Goal: Transaction & Acquisition: Purchase product/service

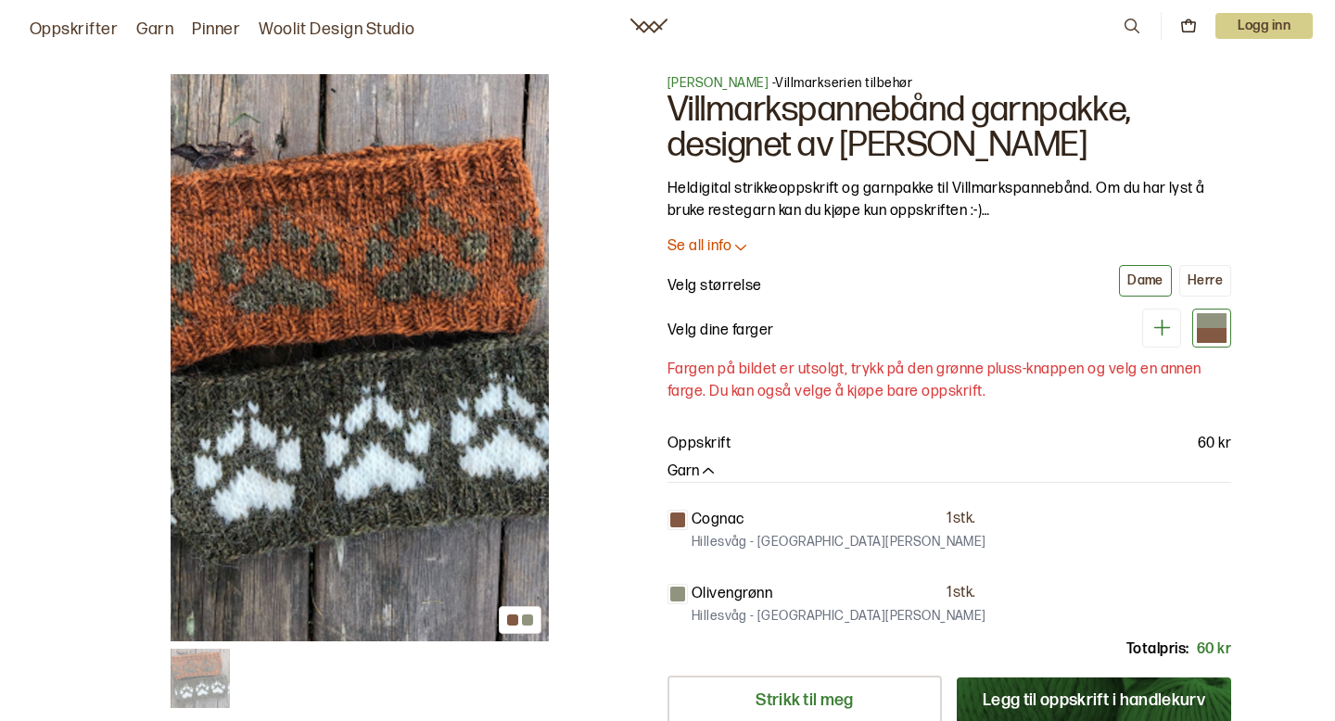
click at [1213, 320] on div at bounding box center [1212, 320] width 30 height 15
click at [1213, 283] on div "Herre" at bounding box center [1205, 281] width 35 height 17
click at [1155, 270] on button "Dame" at bounding box center [1145, 281] width 53 height 32
click at [1143, 284] on div "Dame" at bounding box center [1146, 281] width 36 height 17
click at [1162, 330] on icon at bounding box center [1162, 328] width 17 height 17
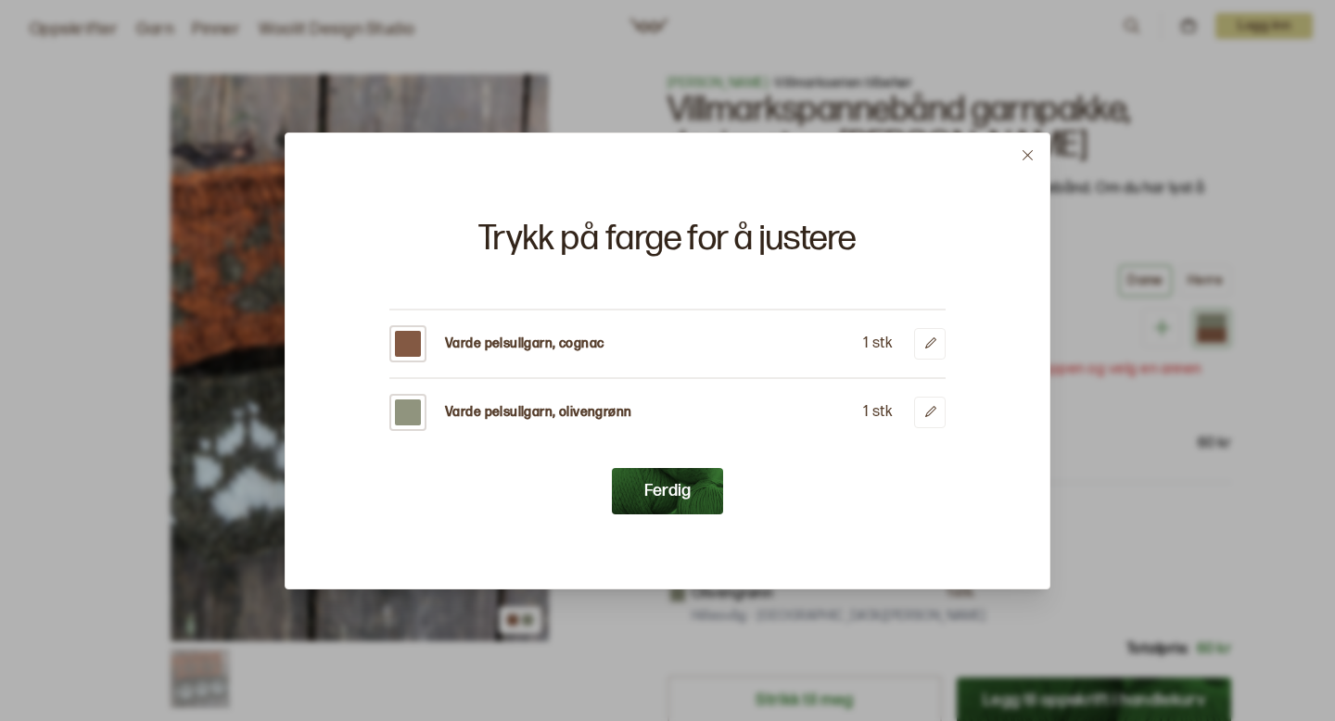
click at [667, 487] on button "Ferdig" at bounding box center [667, 491] width 111 height 46
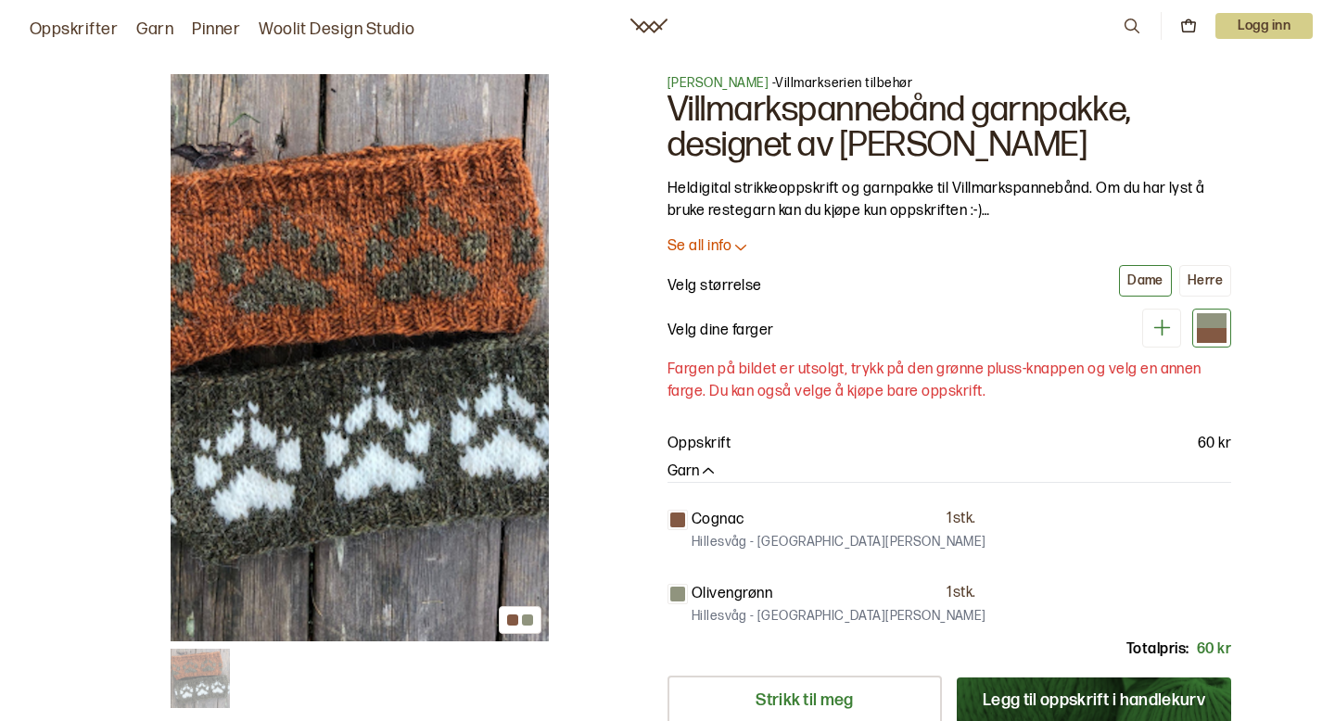
click at [1187, 326] on div at bounding box center [1186, 328] width 89 height 39
click at [1201, 326] on div at bounding box center [1212, 320] width 30 height 15
click at [1210, 326] on div at bounding box center [1212, 320] width 30 height 15
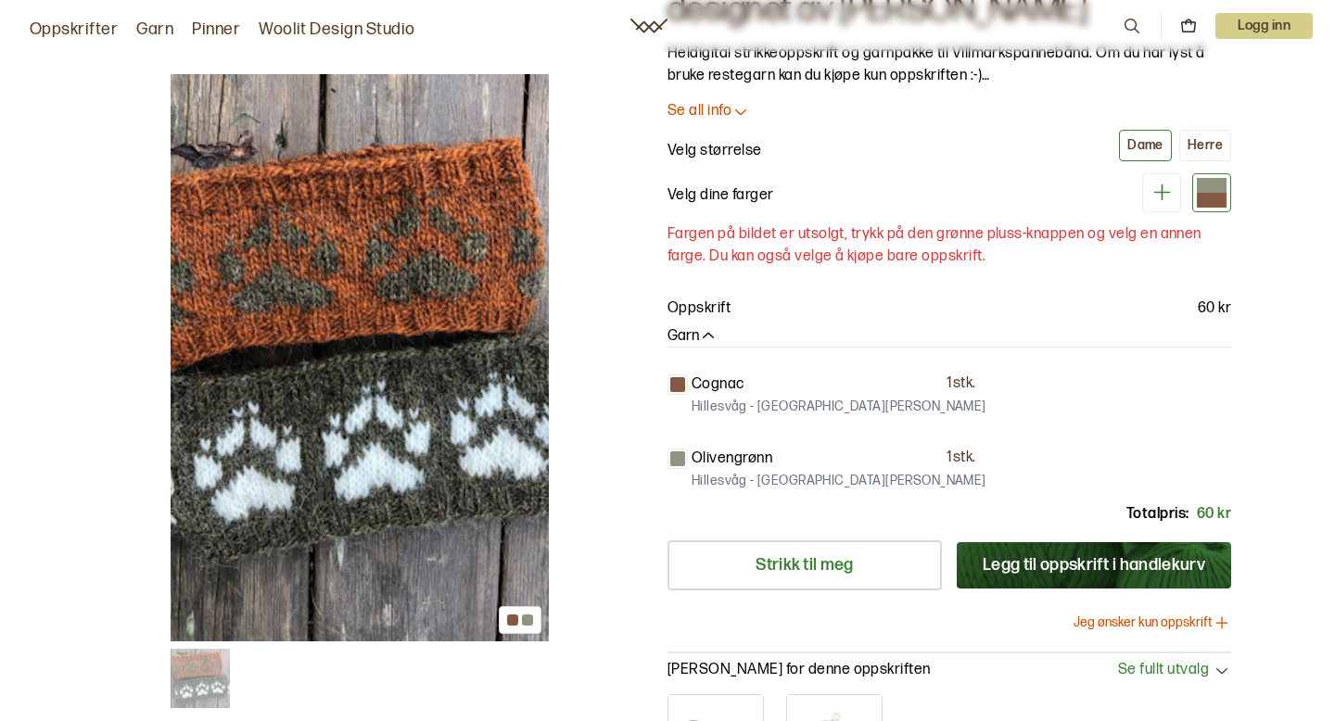
scroll to position [65, 0]
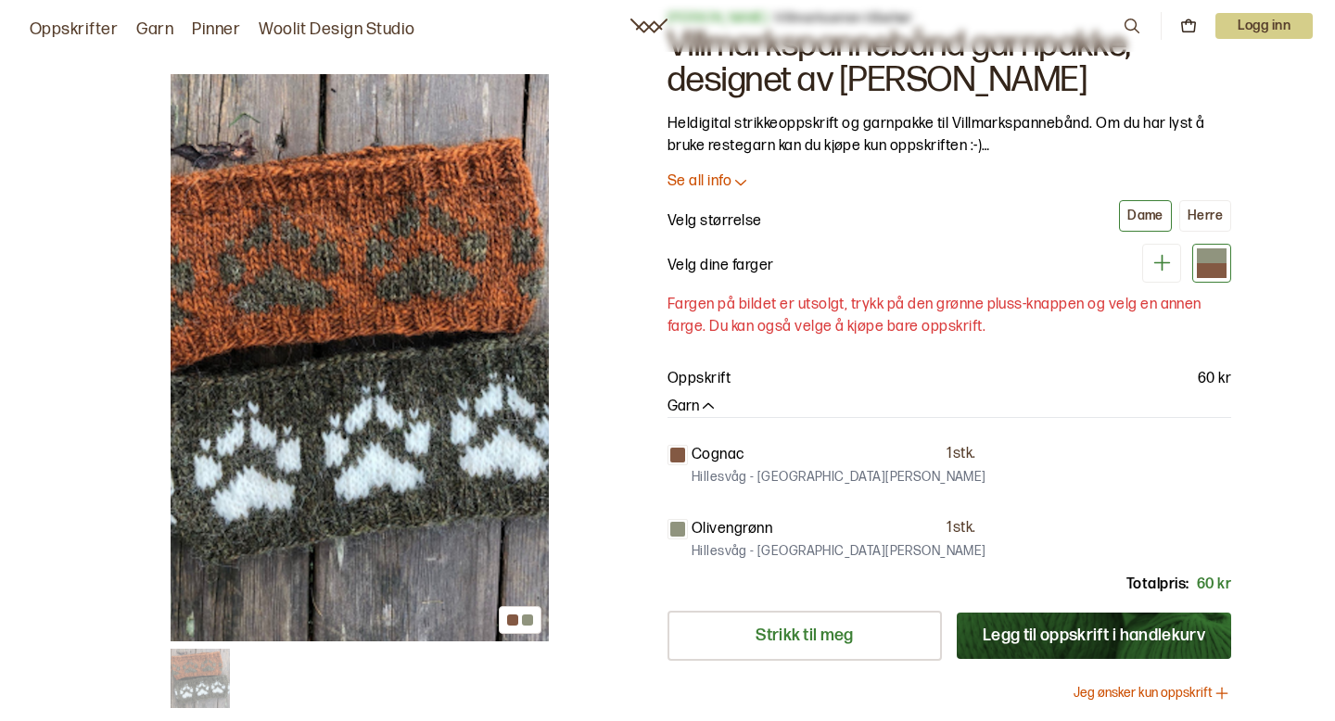
click at [1158, 263] on icon at bounding box center [1162, 263] width 17 height 17
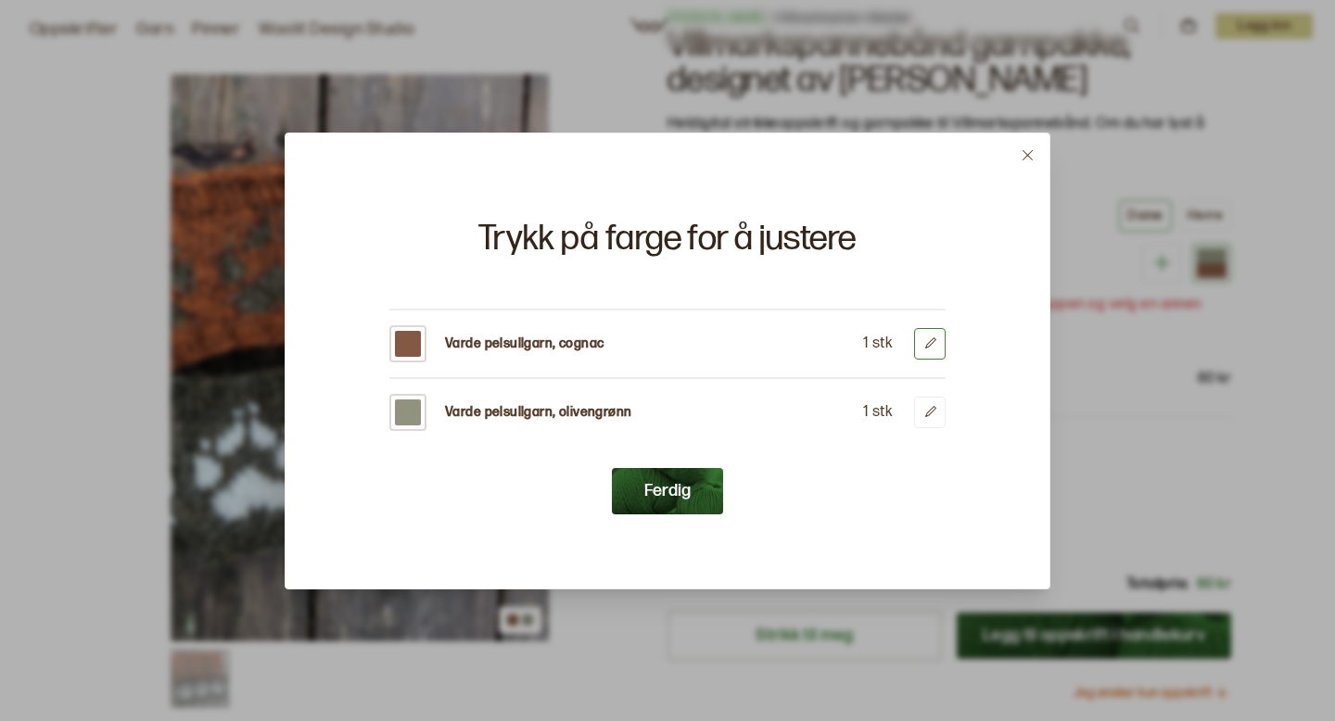
click at [932, 347] on icon at bounding box center [931, 344] width 14 height 14
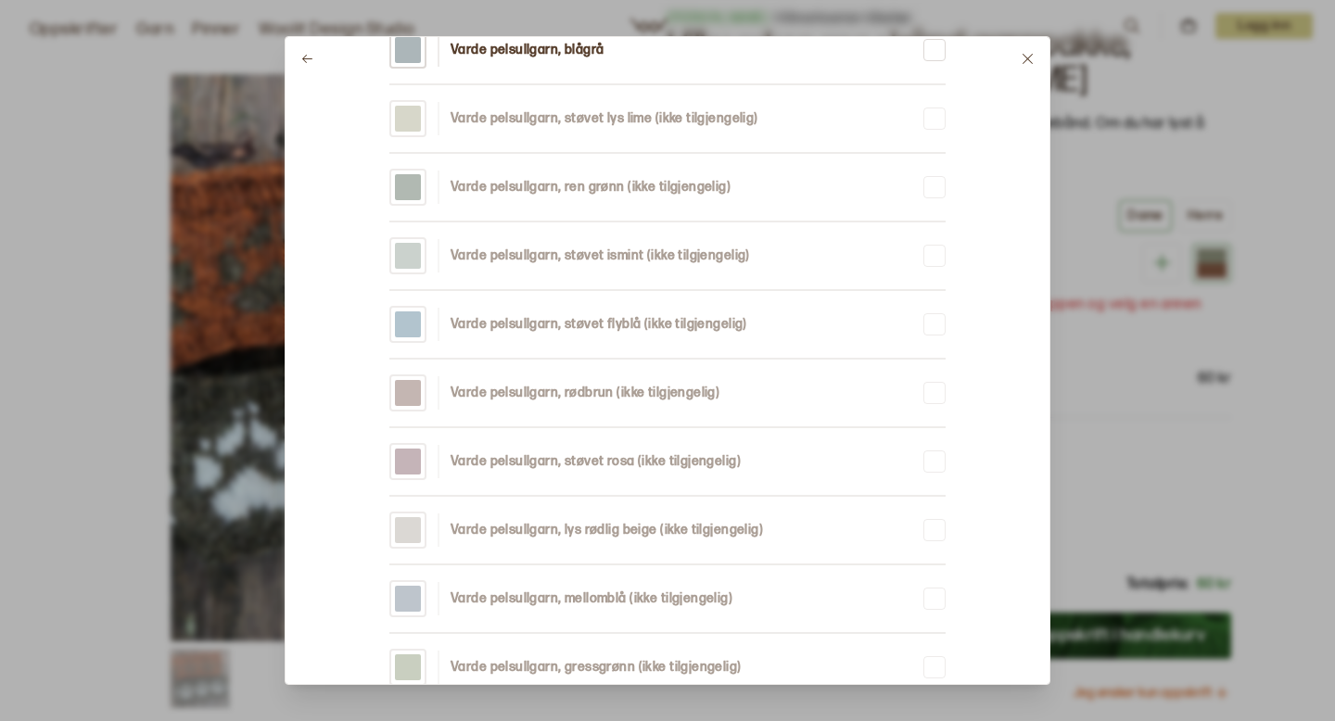
scroll to position [127, 0]
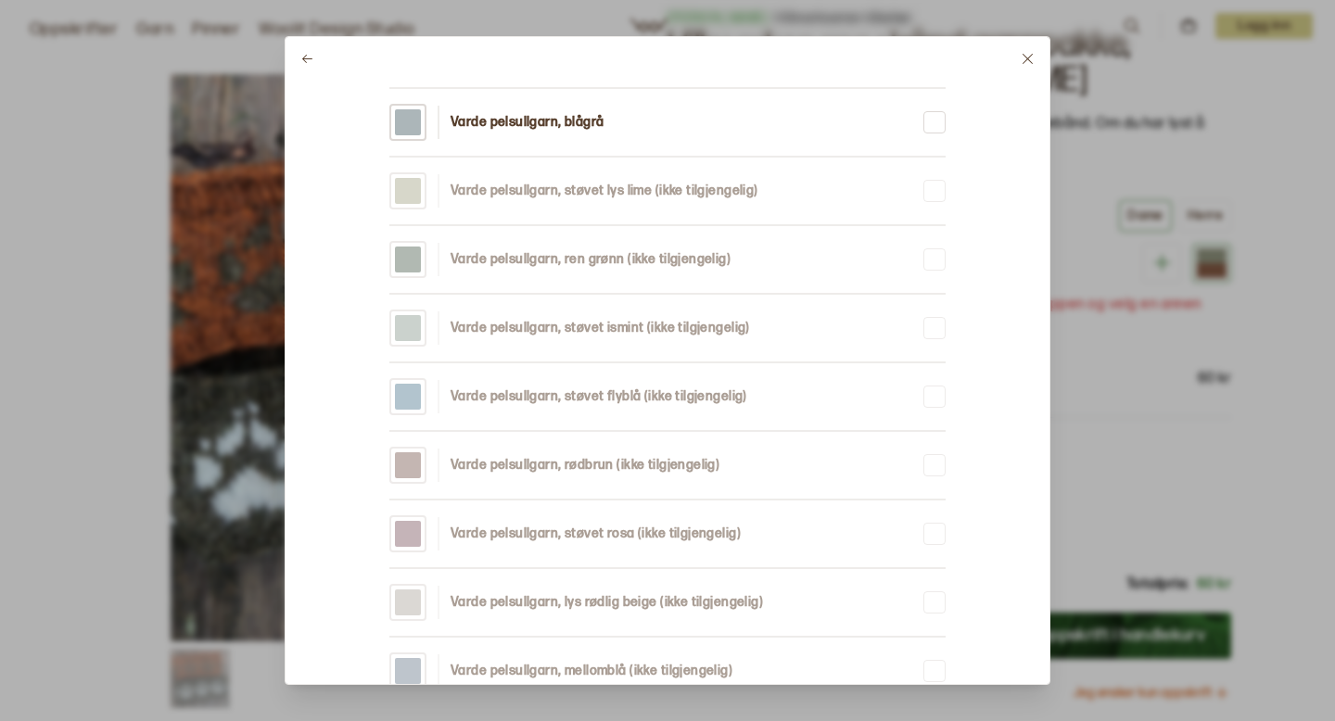
click at [1018, 61] on button at bounding box center [1028, 59] width 44 height 44
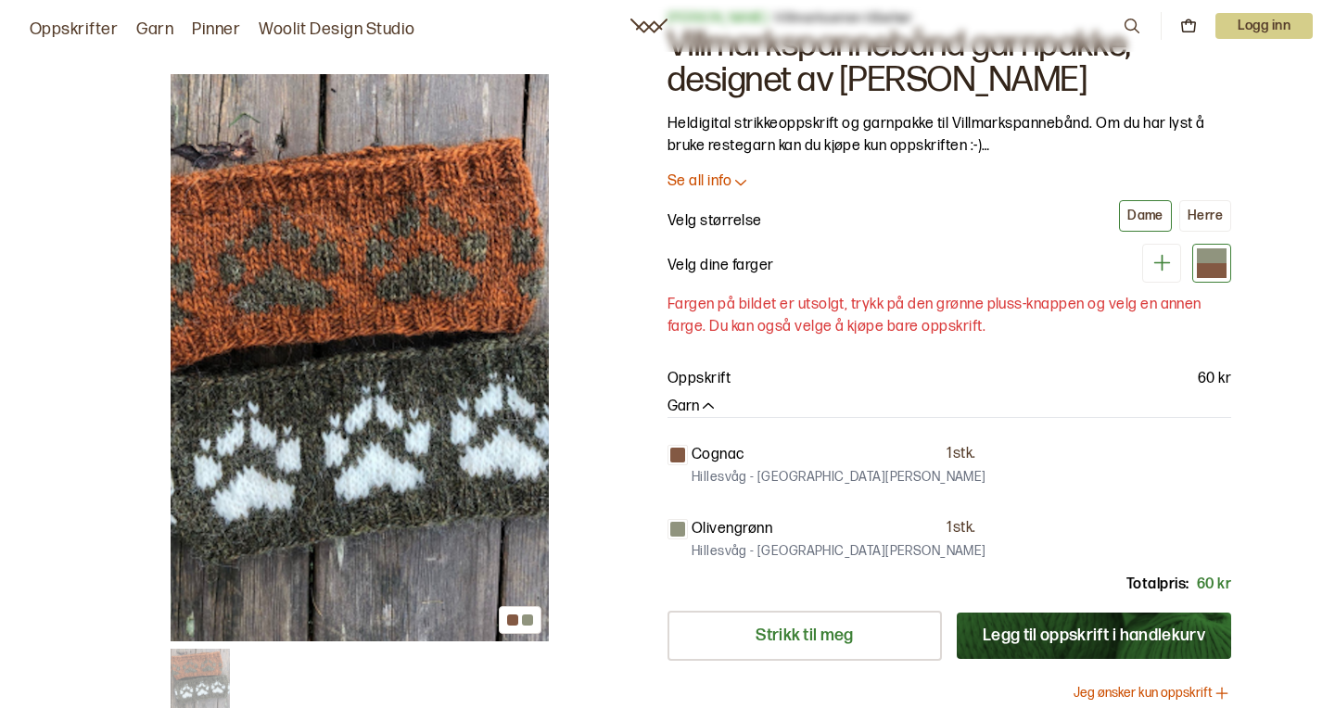
scroll to position [0, 0]
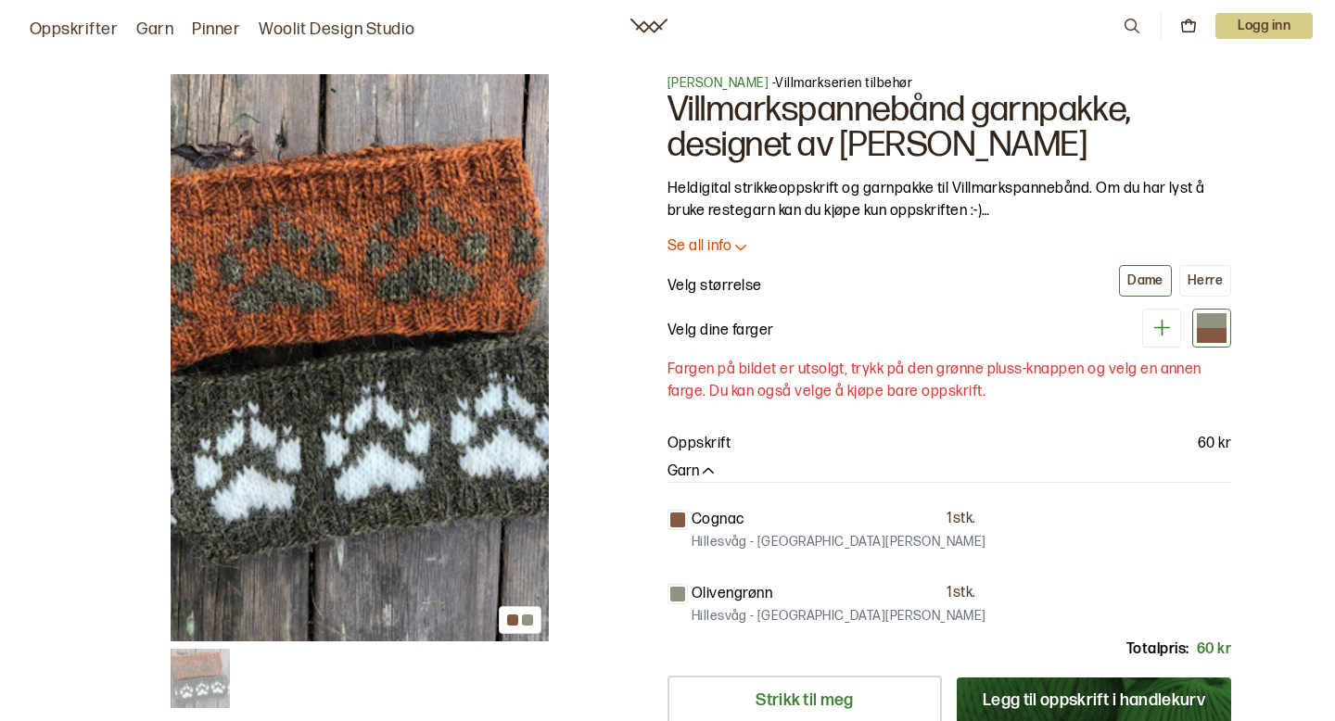
click at [711, 247] on p "Se all info" at bounding box center [700, 246] width 64 height 19
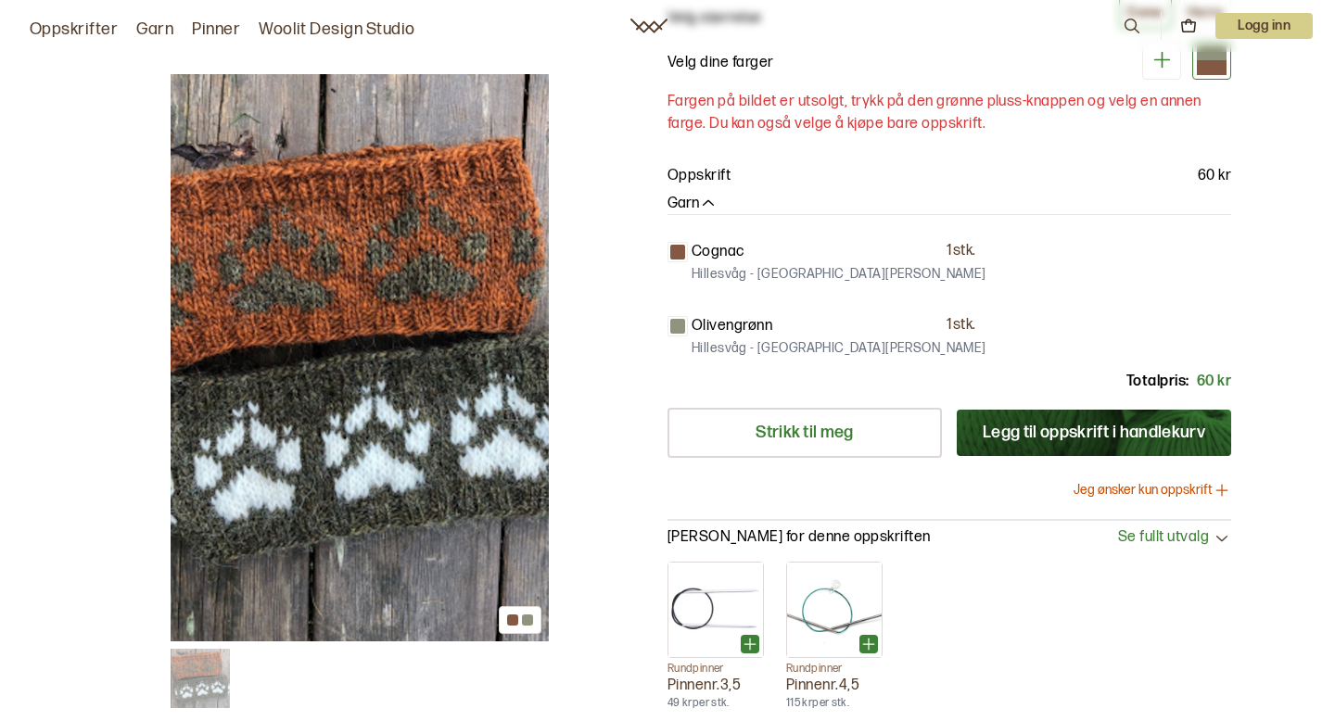
scroll to position [1189, 0]
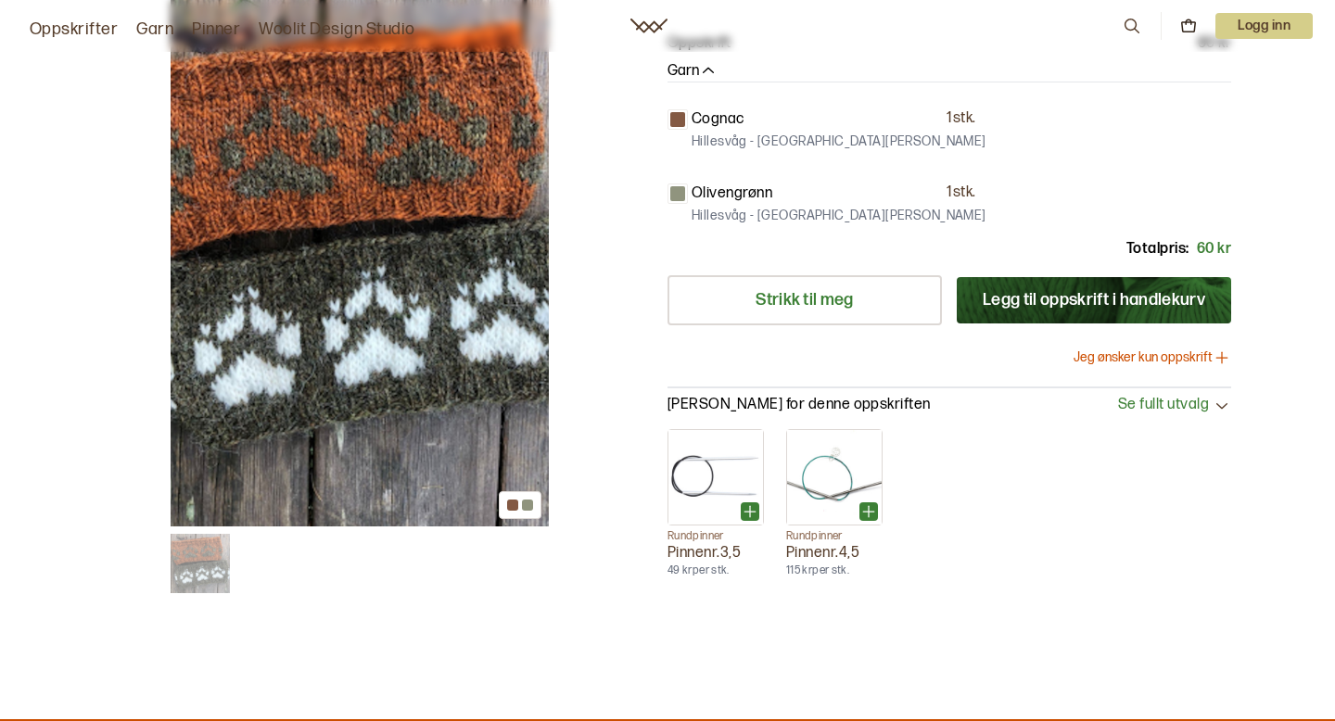
click at [1096, 349] on button "Jeg ønsker kun oppskrift" at bounding box center [1153, 358] width 158 height 19
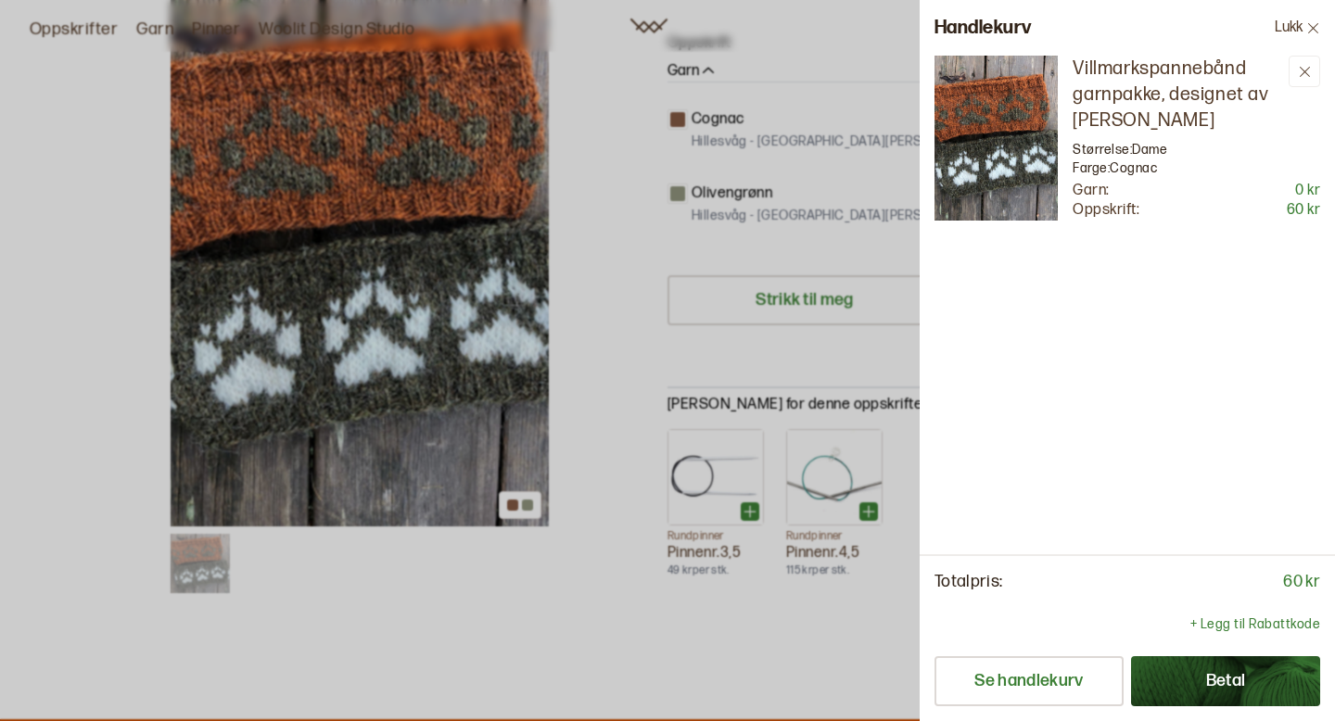
click at [679, 378] on div at bounding box center [667, 360] width 1335 height 721
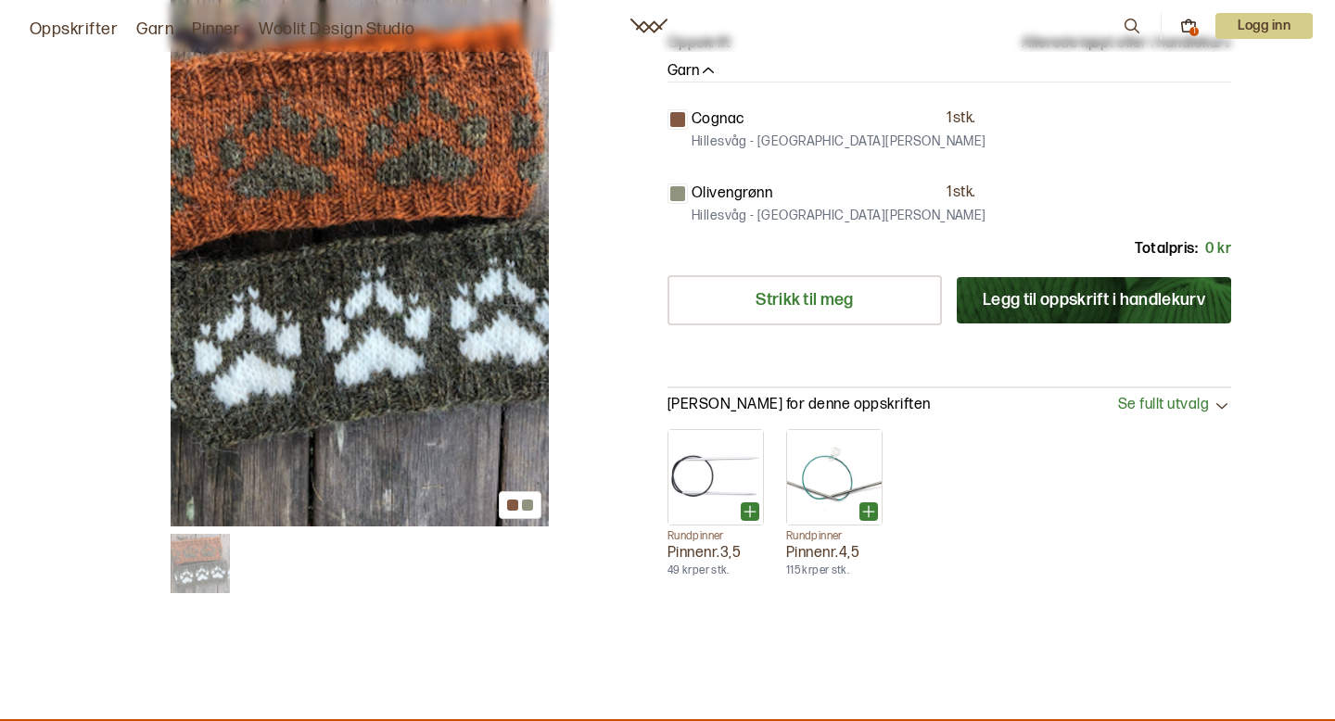
click at [1078, 277] on button "Legg til oppskrift i handlekurv" at bounding box center [1094, 300] width 274 height 46
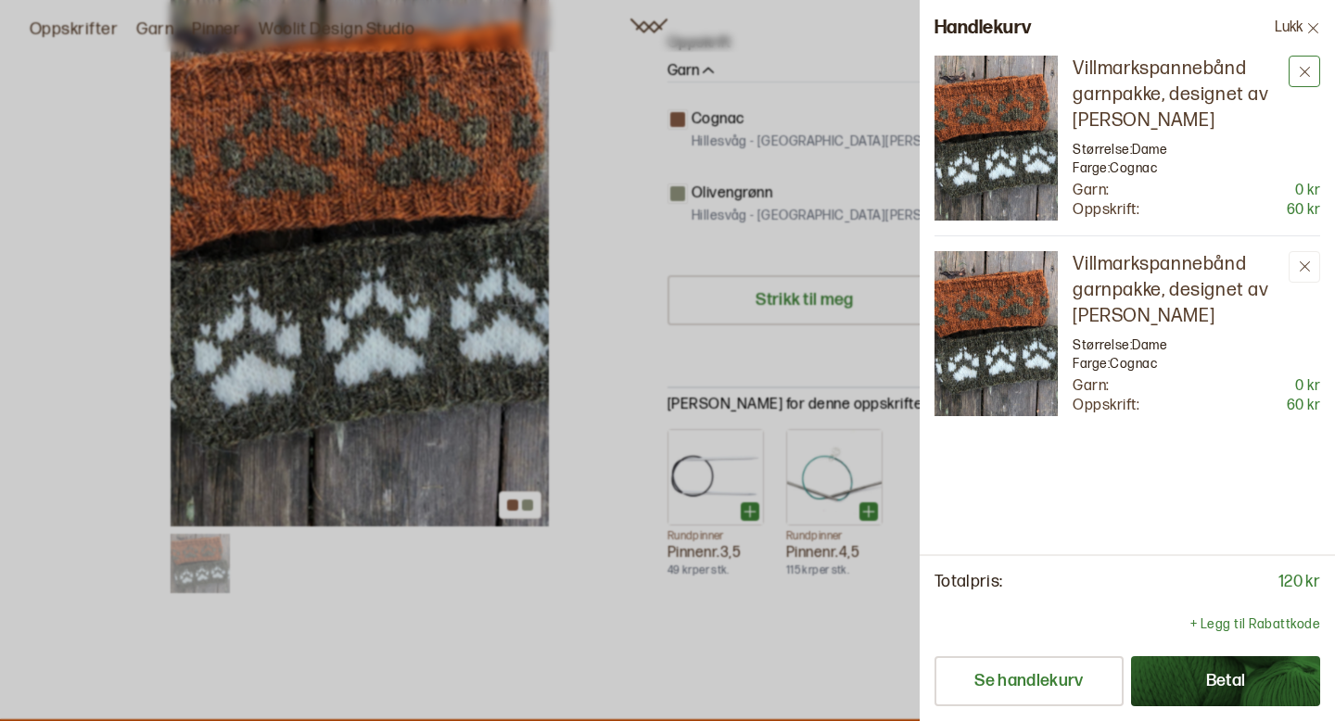
click at [1308, 59] on button at bounding box center [1305, 72] width 32 height 32
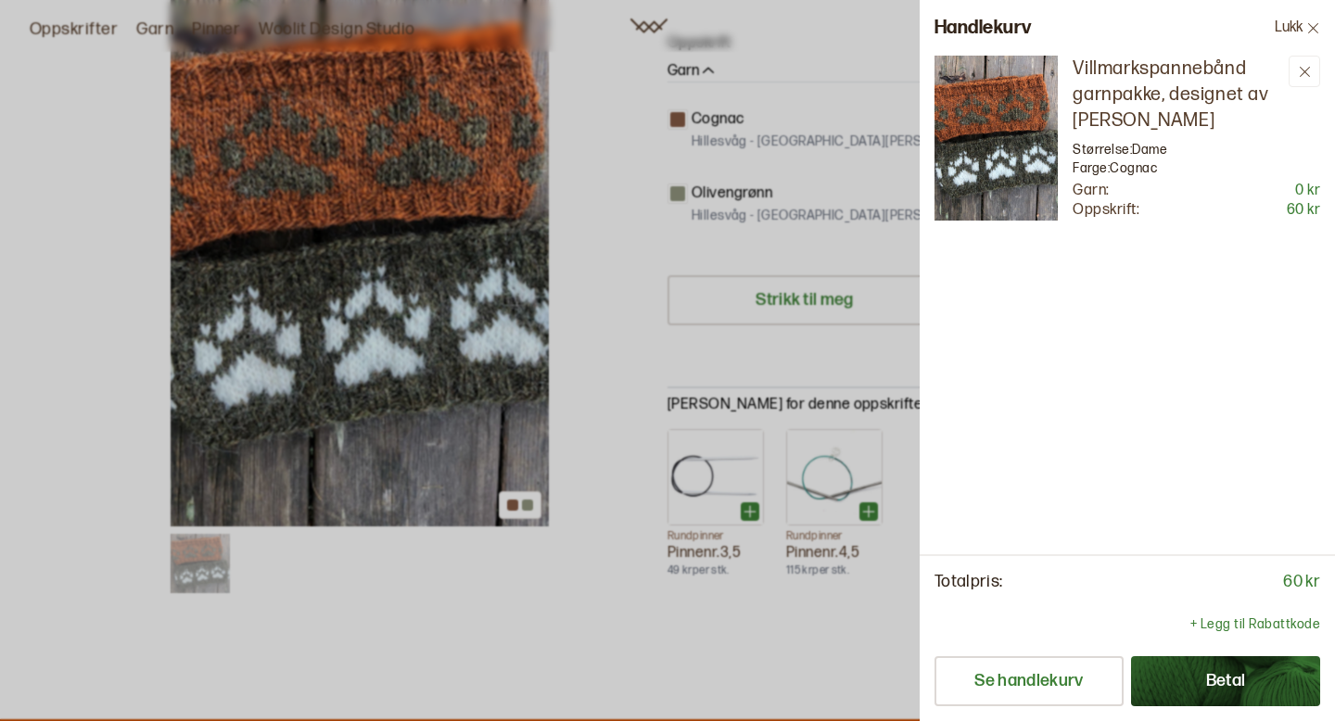
click at [526, 536] on div at bounding box center [667, 360] width 1335 height 721
